Goal: Consume media (video, audio): Consume media (video, audio)

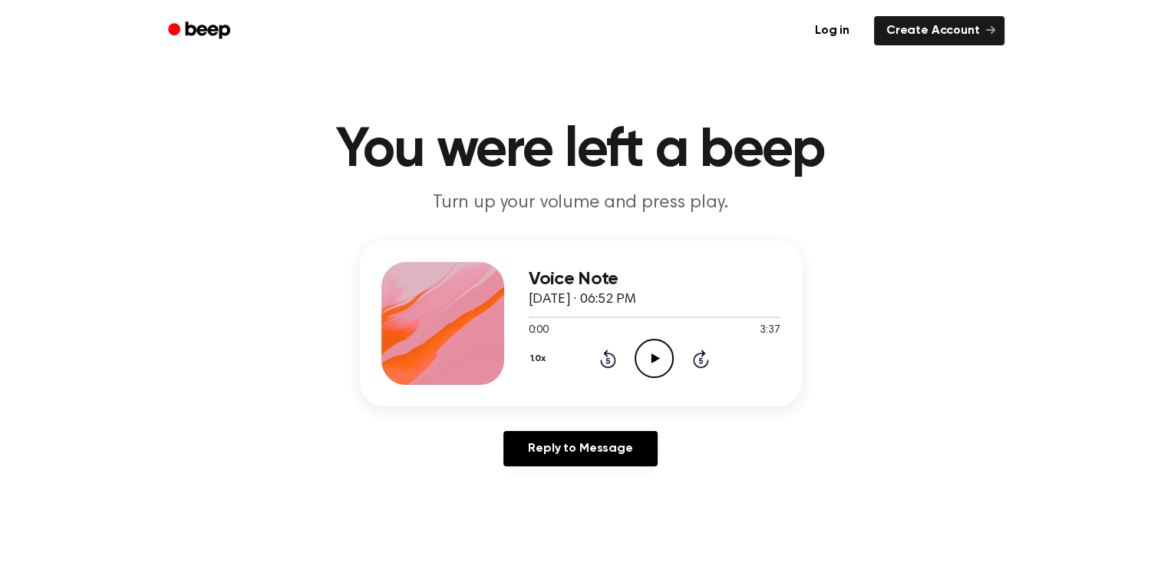
click at [652, 361] on icon at bounding box center [656, 358] width 8 height 10
click at [653, 362] on icon "Pause Audio" at bounding box center [654, 358] width 39 height 39
click at [653, 362] on icon "Play Audio" at bounding box center [654, 358] width 39 height 39
click at [660, 350] on icon "Pause Audio" at bounding box center [654, 358] width 39 height 39
click at [652, 358] on icon at bounding box center [656, 358] width 8 height 10
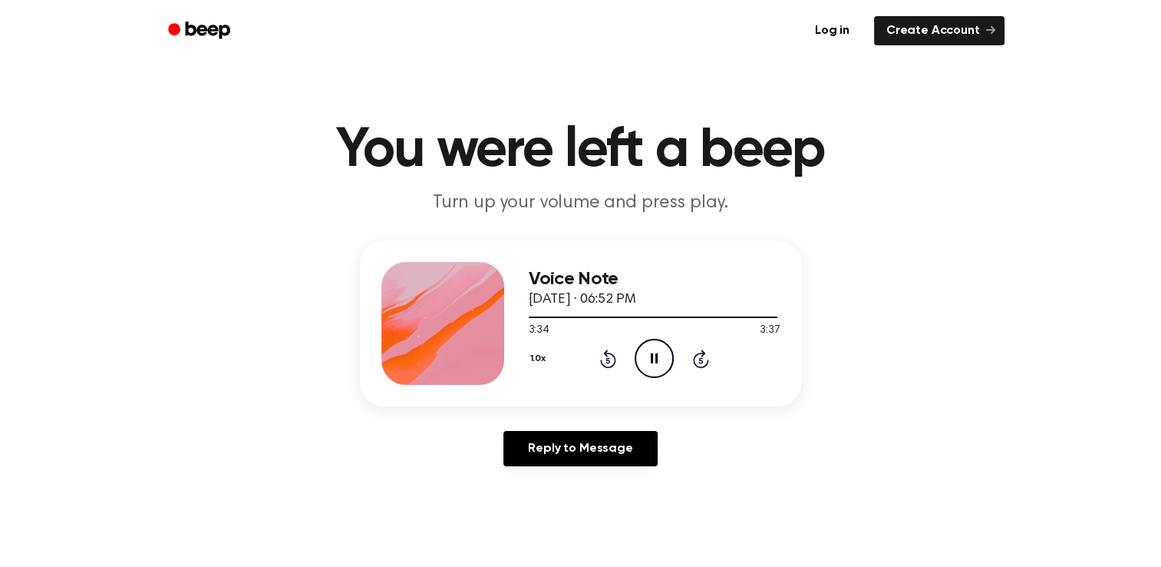
click at [656, 355] on icon at bounding box center [654, 358] width 7 height 10
click at [656, 355] on icon "Play Audio" at bounding box center [654, 358] width 39 height 39
click at [656, 355] on icon at bounding box center [654, 358] width 7 height 10
click at [603, 362] on icon "Rewind 5 seconds" at bounding box center [608, 359] width 17 height 20
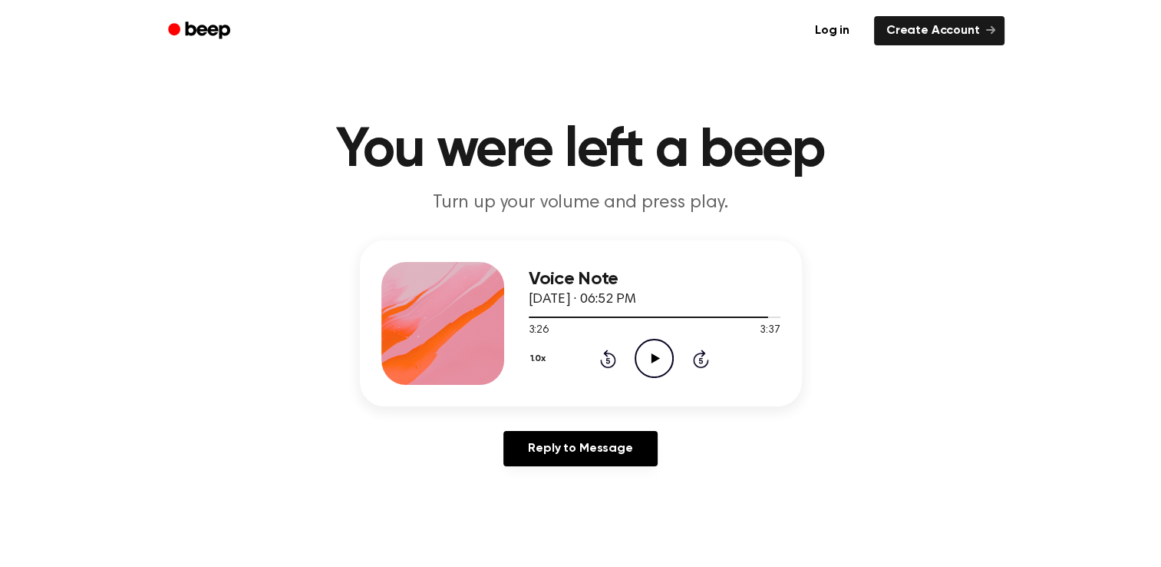
drag, startPoint x: 603, startPoint y: 362, endPoint x: 654, endPoint y: 352, distance: 52.4
click at [654, 352] on icon "Play Audio" at bounding box center [654, 358] width 39 height 39
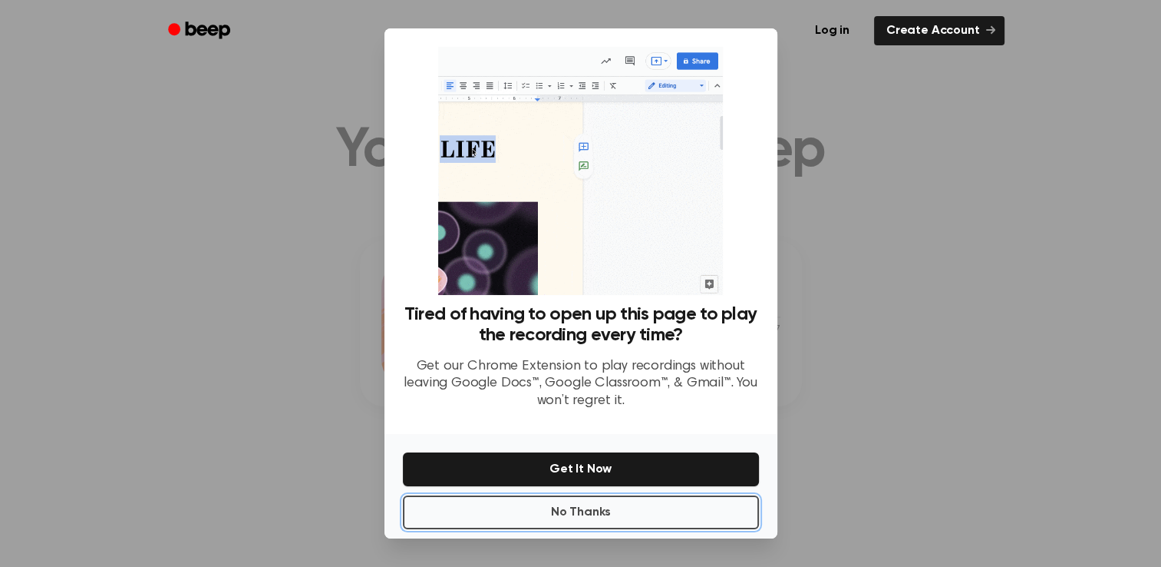
drag, startPoint x: 656, startPoint y: 520, endPoint x: 608, endPoint y: 566, distance: 66.2
click at [660, 495] on button "No Thanks" at bounding box center [581, 512] width 356 height 34
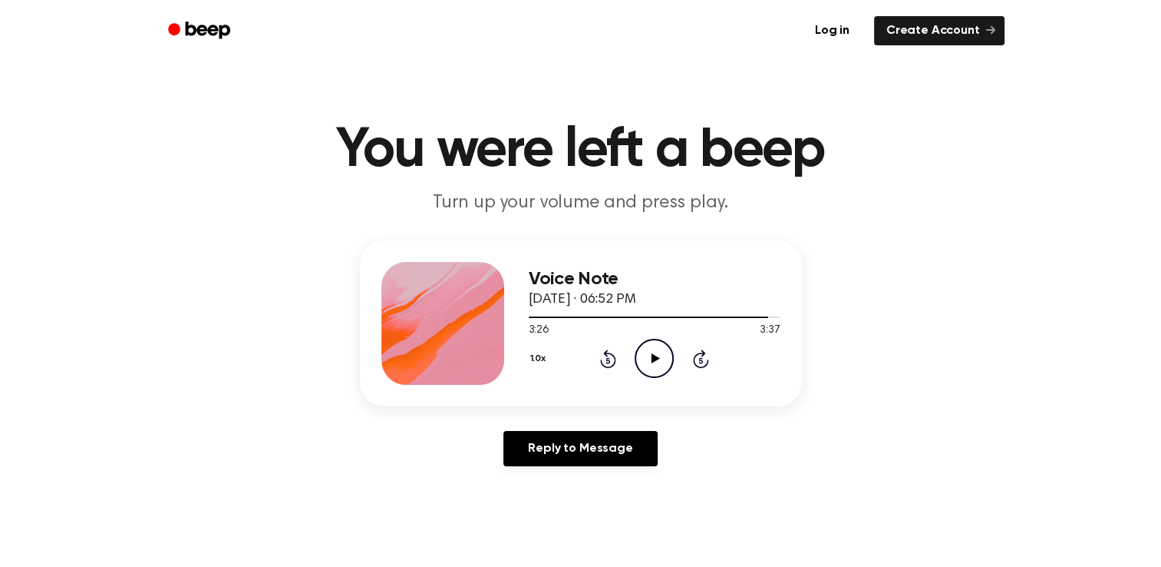
click at [656, 353] on icon "Play Audio" at bounding box center [654, 358] width 39 height 39
click at [662, 359] on icon "Pause Audio" at bounding box center [654, 358] width 39 height 39
click at [662, 359] on icon "Play Audio" at bounding box center [654, 358] width 39 height 39
click at [649, 343] on icon "Pause Audio" at bounding box center [654, 358] width 39 height 39
click at [649, 343] on icon "Play Audio" at bounding box center [654, 358] width 39 height 39
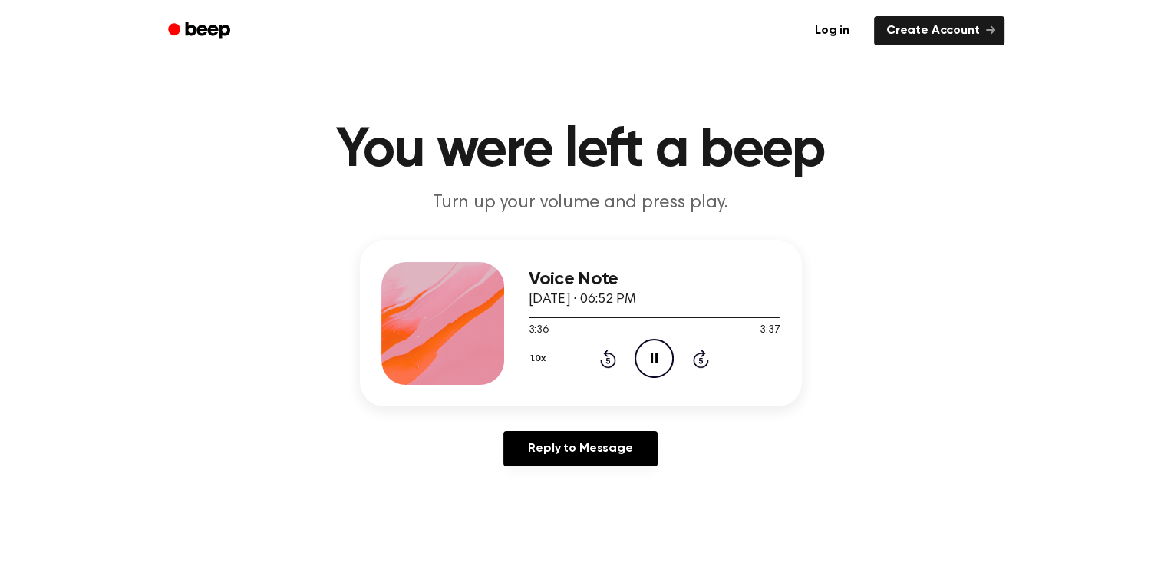
click at [656, 347] on icon "Pause Audio" at bounding box center [654, 358] width 39 height 39
click at [746, 316] on div at bounding box center [655, 317] width 252 height 2
click at [753, 316] on div at bounding box center [655, 317] width 252 height 2
click at [656, 356] on icon at bounding box center [656, 358] width 8 height 10
click at [656, 356] on icon at bounding box center [654, 358] width 7 height 10
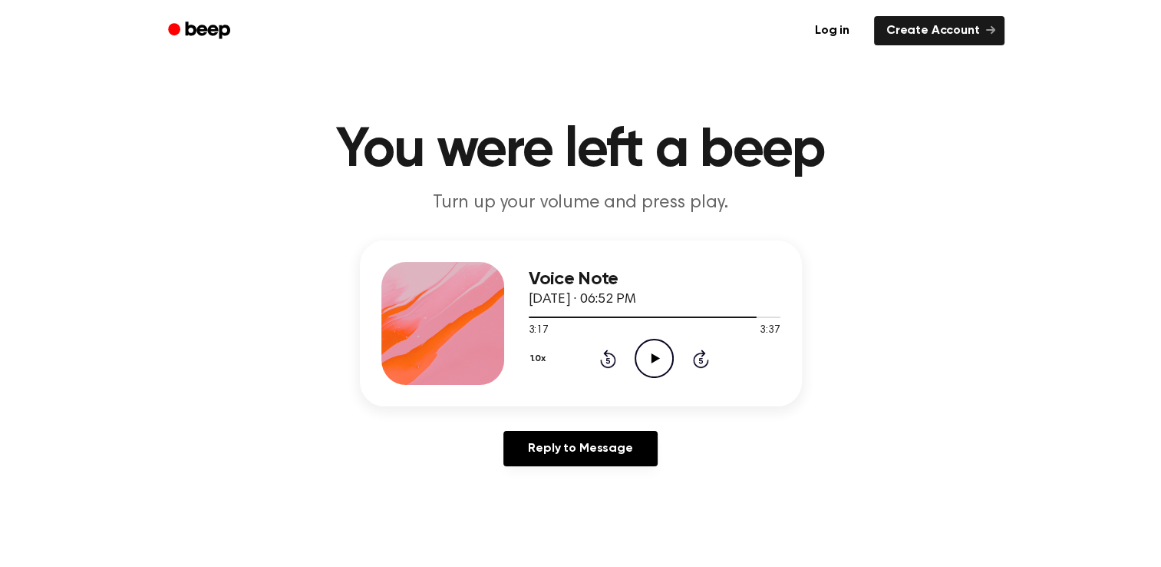
click at [656, 356] on icon at bounding box center [656, 358] width 8 height 10
click at [656, 356] on icon at bounding box center [654, 358] width 7 height 10
